Goal: Task Accomplishment & Management: Manage account settings

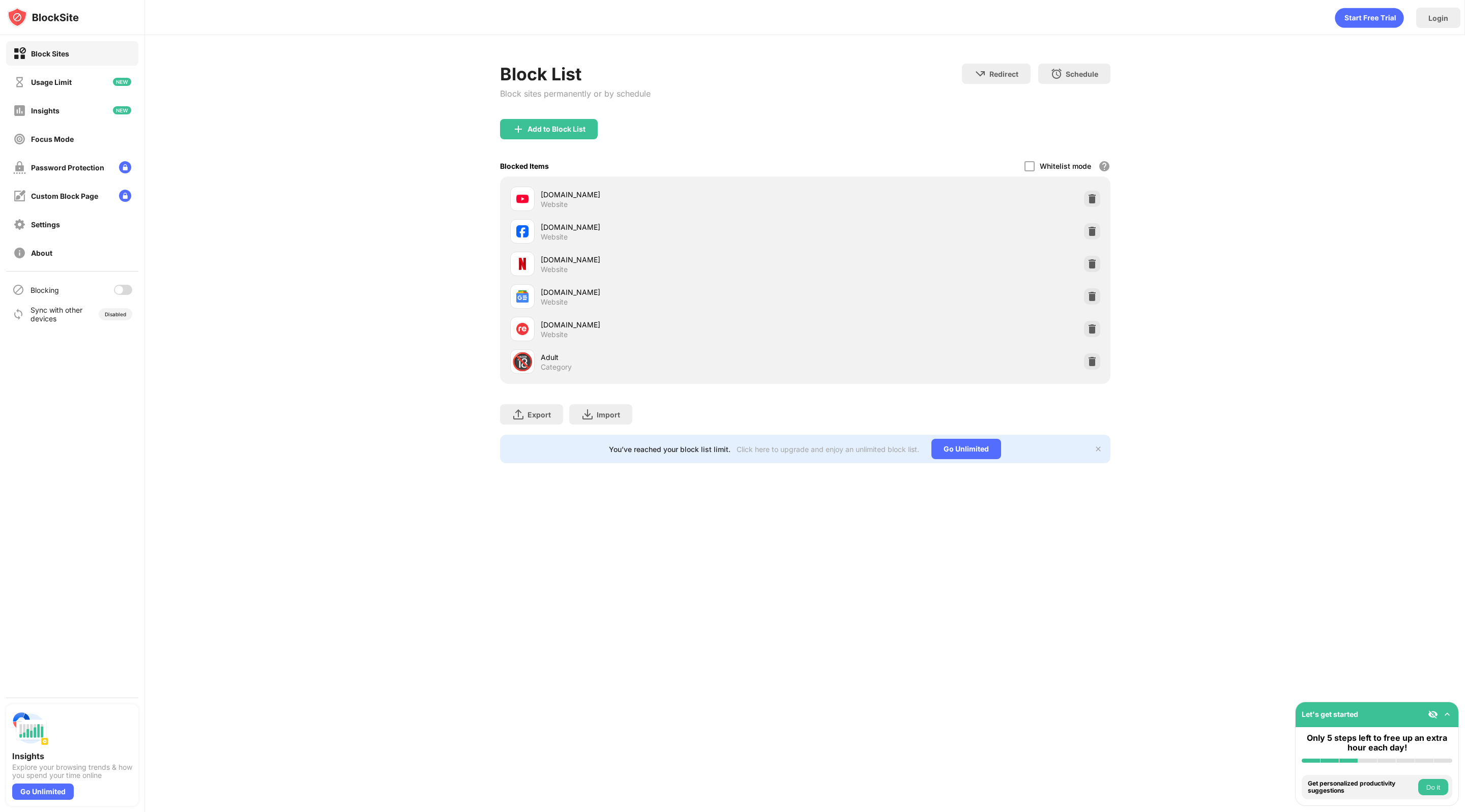
click at [122, 292] on div at bounding box center [119, 290] width 8 height 8
click at [118, 291] on div at bounding box center [123, 290] width 18 height 10
click at [283, 262] on div "Block List Block sites permanently or by schedule Redirect Choose a site to be …" at bounding box center [805, 263] width 1320 height 457
